Goal: Find contact information: Find contact information

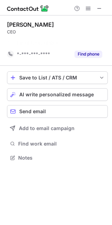
scroll to position [4, 3]
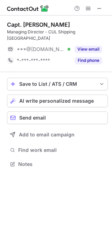
scroll to position [4, 3]
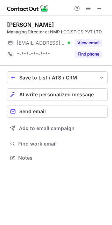
scroll to position [152, 112]
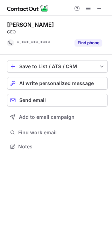
scroll to position [4, 3]
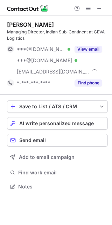
scroll to position [181, 112]
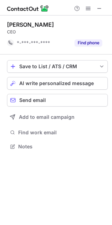
scroll to position [4, 3]
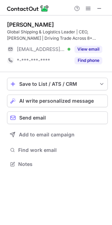
scroll to position [159, 112]
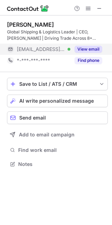
click at [91, 48] on button "View email" at bounding box center [89, 49] width 28 height 7
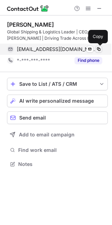
click at [97, 47] on span at bounding box center [99, 49] width 6 height 6
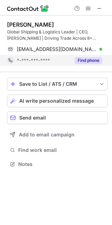
click at [95, 59] on button "Find phone" at bounding box center [89, 60] width 28 height 7
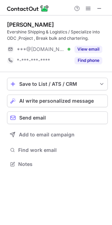
scroll to position [159, 112]
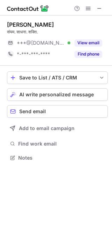
scroll to position [4, 3]
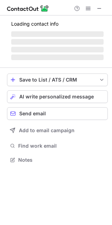
scroll to position [159, 112]
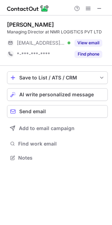
scroll to position [4, 3]
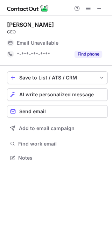
scroll to position [4, 3]
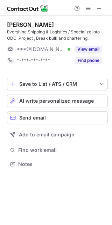
scroll to position [159, 112]
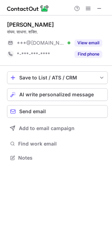
scroll to position [4, 3]
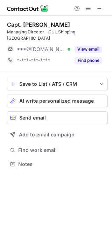
scroll to position [4, 3]
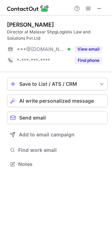
scroll to position [159, 112]
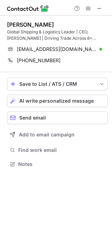
scroll to position [159, 112]
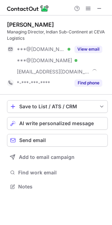
scroll to position [181, 112]
